Goal: Navigation & Orientation: Find specific page/section

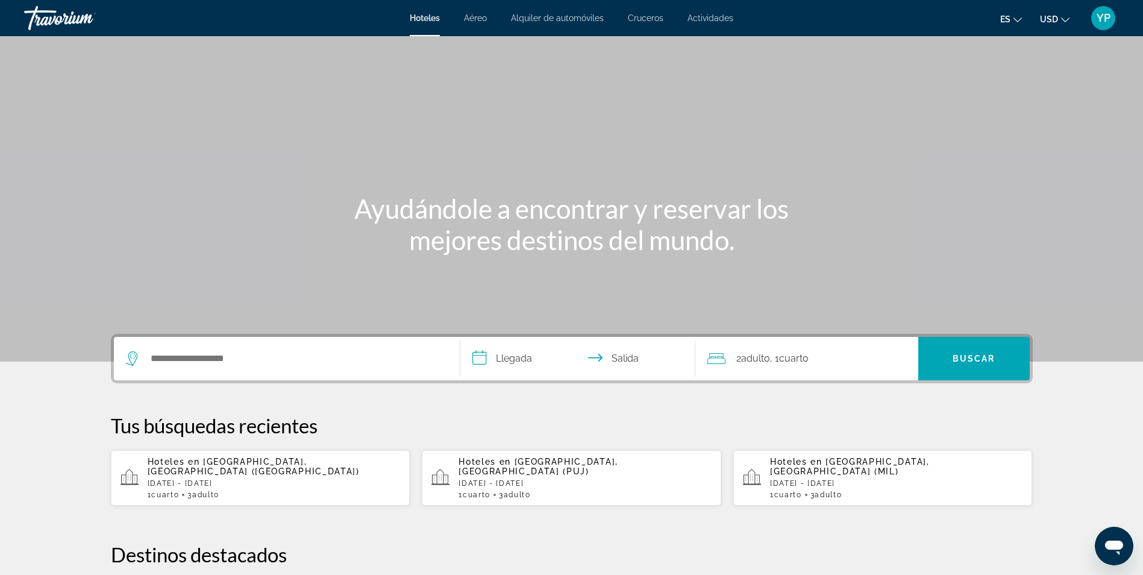
click at [477, 17] on span "Aéreo" at bounding box center [475, 18] width 23 height 10
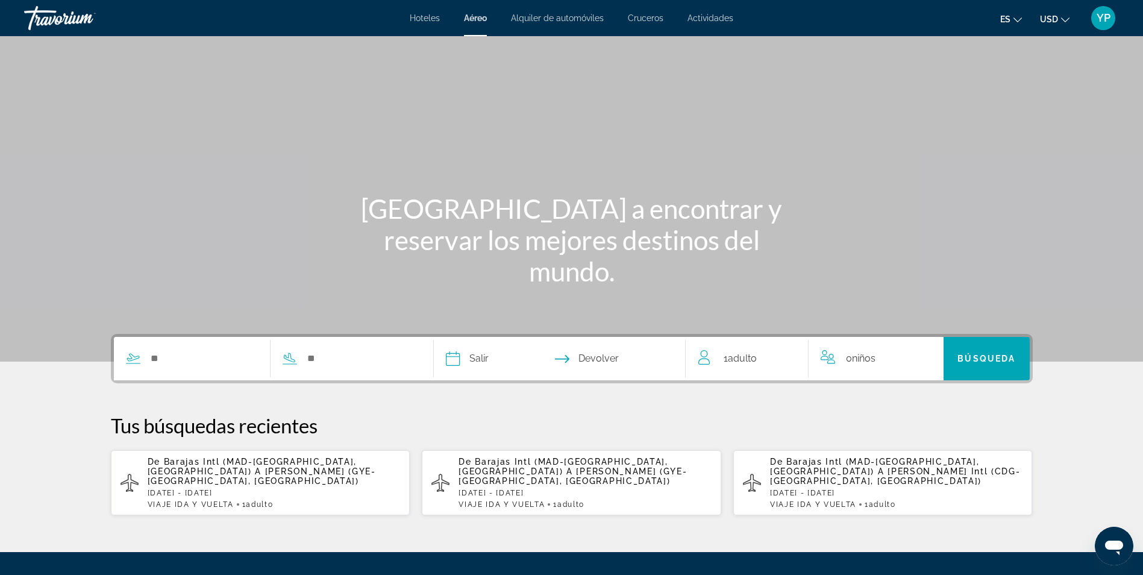
click at [525, 21] on span "Alquiler de automóviles" at bounding box center [557, 18] width 93 height 10
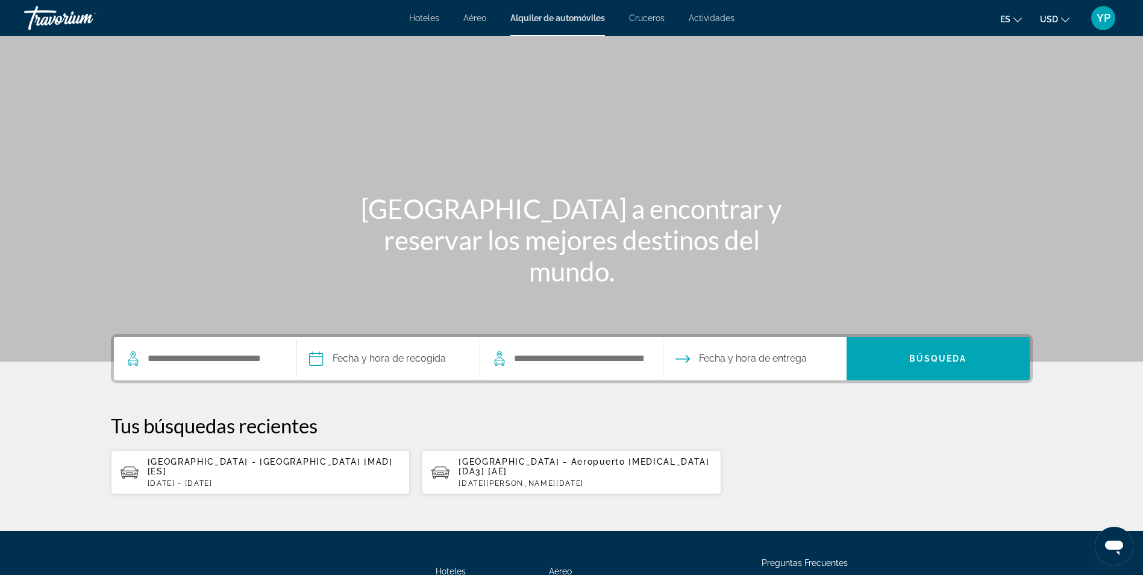
click at [639, 14] on span "Cruceros" at bounding box center [647, 18] width 36 height 10
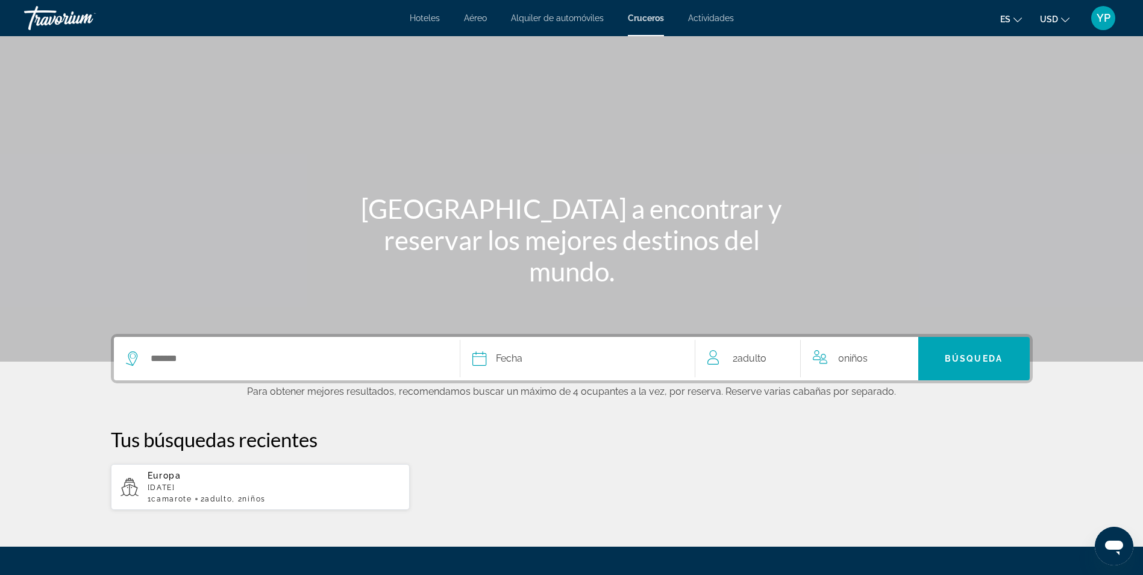
click at [703, 18] on span "Actividades" at bounding box center [711, 18] width 46 height 10
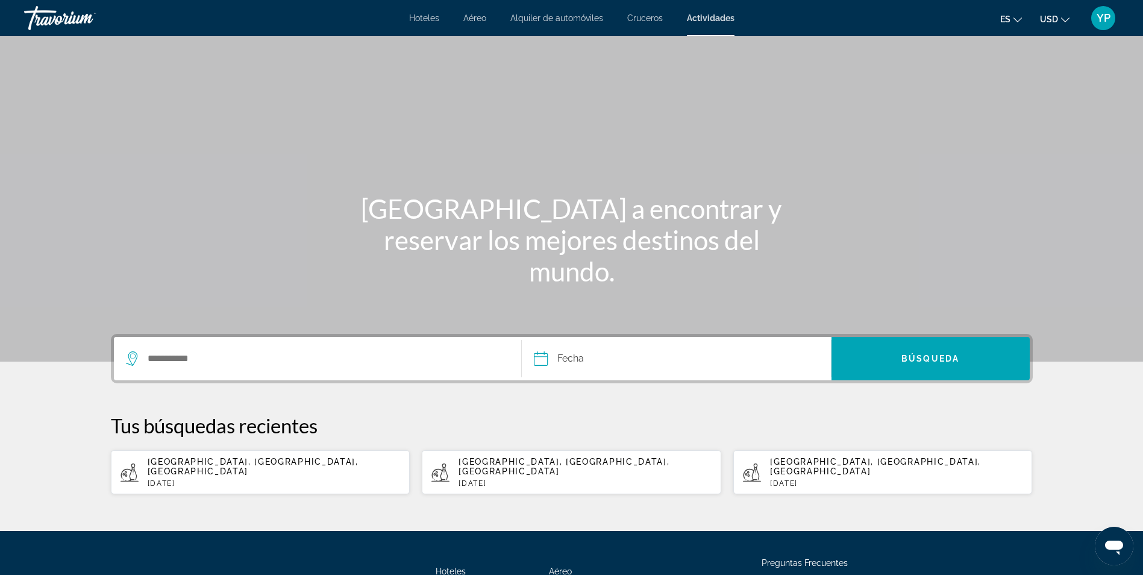
click at [428, 16] on span "Hoteles" at bounding box center [424, 18] width 30 height 10
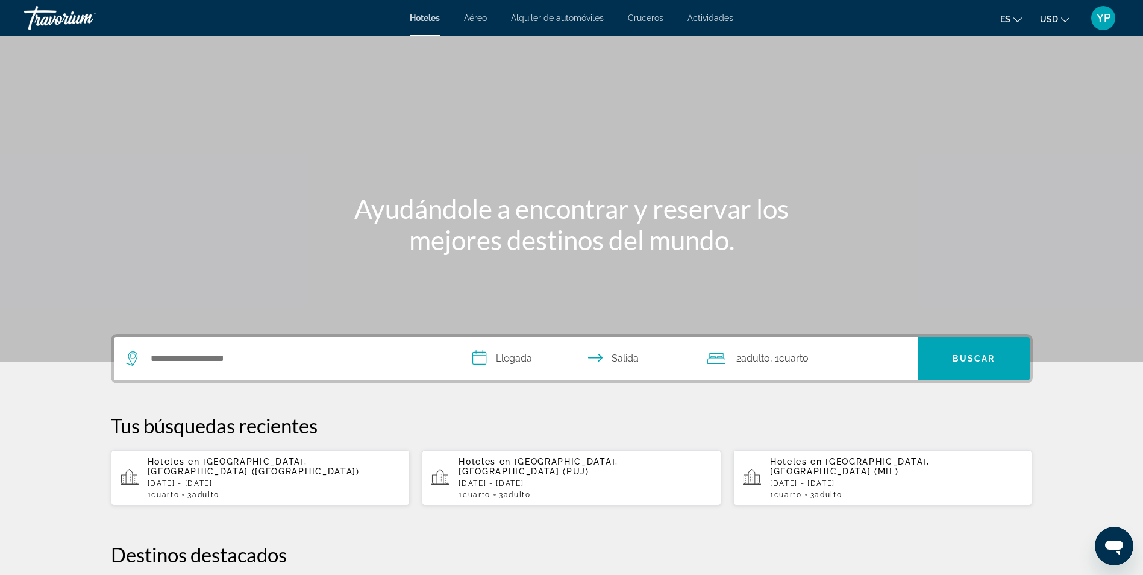
click at [483, 476] on div "Hoteles en [GEOGRAPHIC_DATA], [GEOGRAPHIC_DATA] (PUJ) [DATE] - [DATE] 1 Cuarto …" at bounding box center [585, 478] width 253 height 42
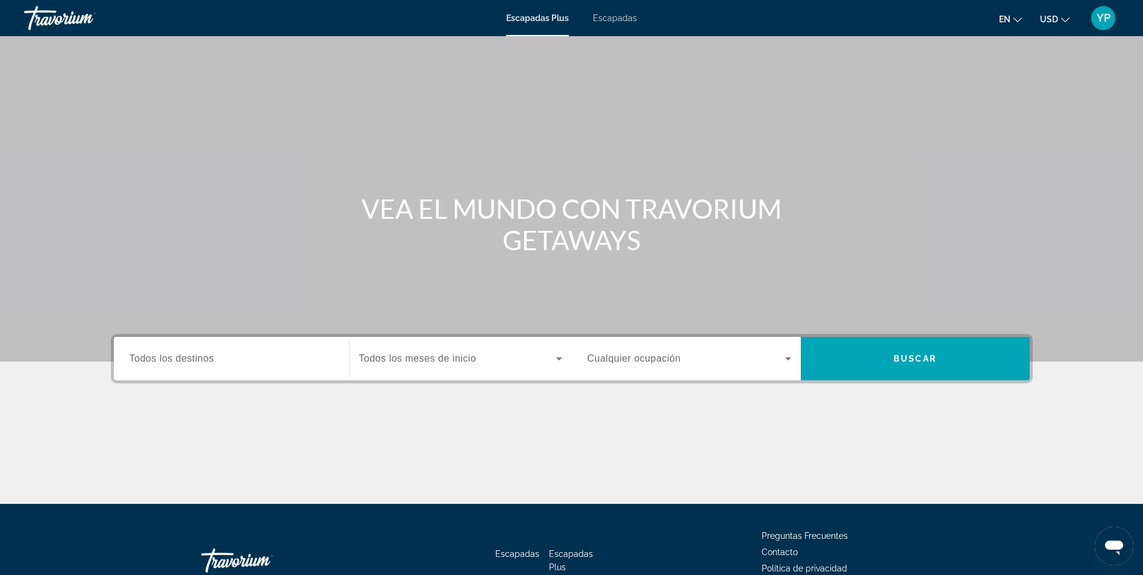
click at [621, 18] on span "Escapadas" at bounding box center [615, 18] width 44 height 10
